Goal: Information Seeking & Learning: Learn about a topic

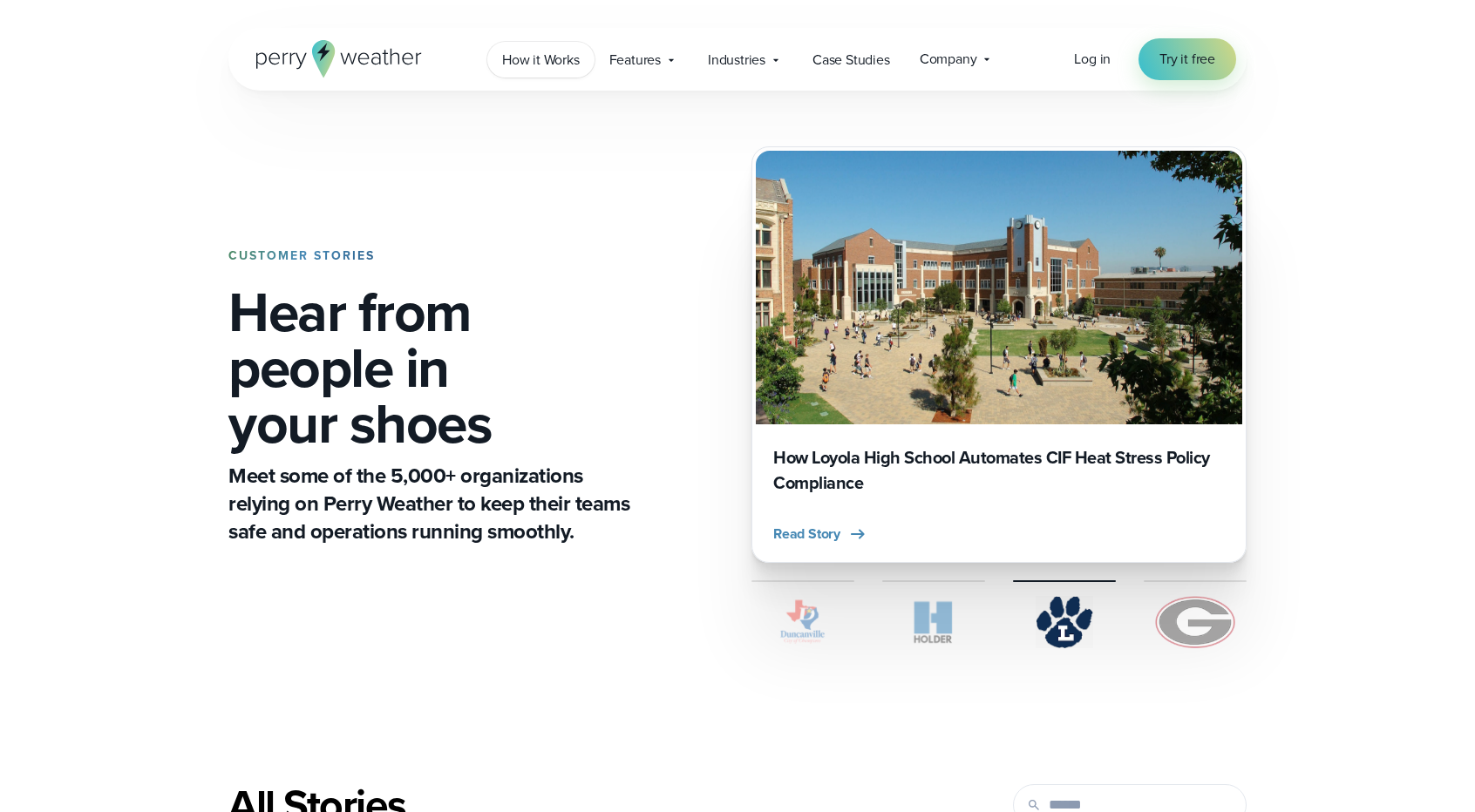
click at [540, 61] on span "How it Works" at bounding box center [540, 61] width 78 height 21
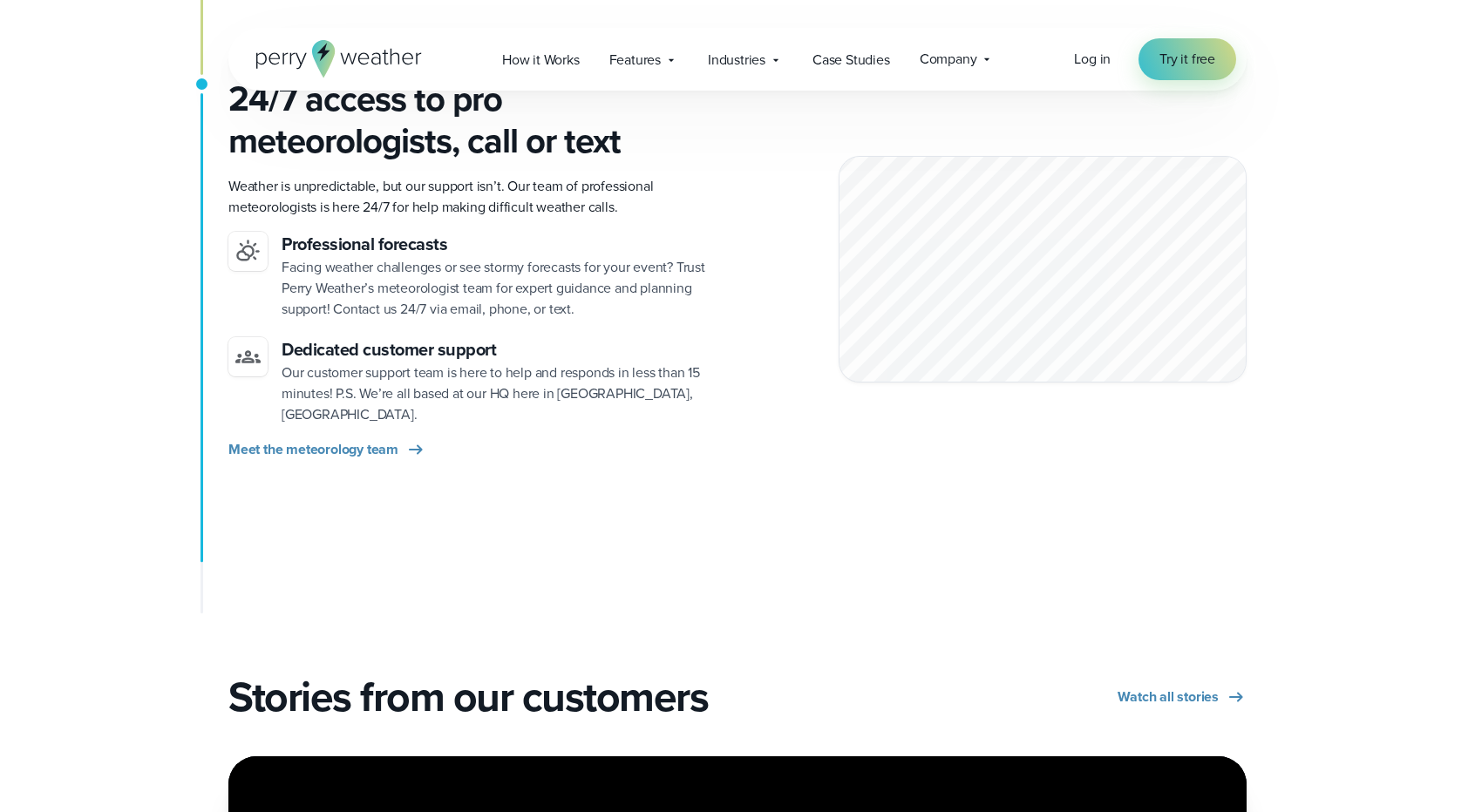
scroll to position [2441, 0]
